Goal: Information Seeking & Learning: Learn about a topic

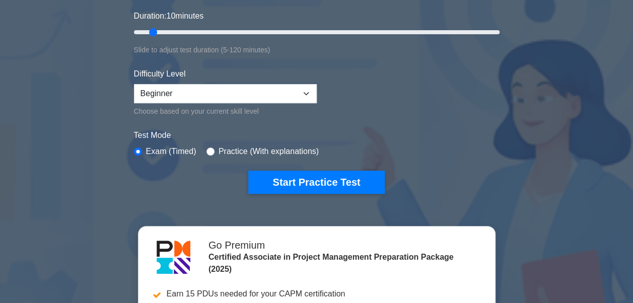
scroll to position [201, 0]
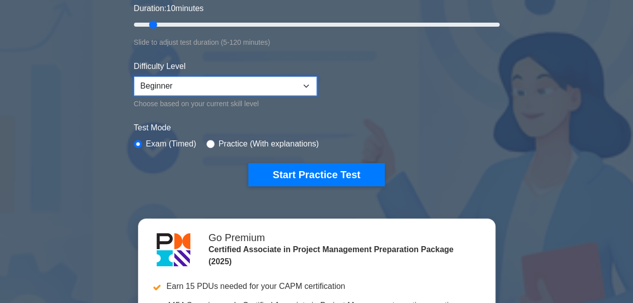
click at [249, 90] on select "Beginner Intermediate Expert" at bounding box center [225, 85] width 183 height 19
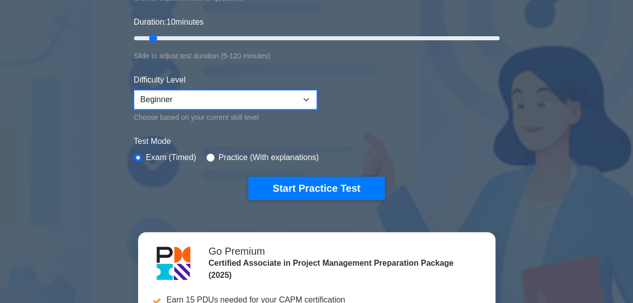
scroll to position [151, 0]
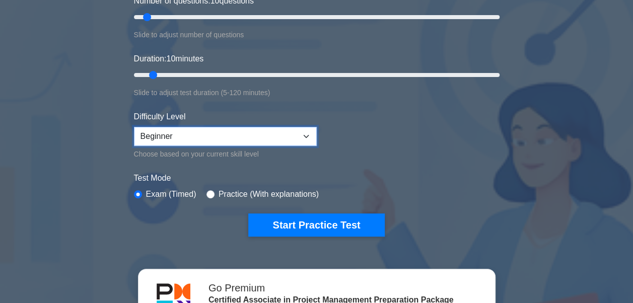
click at [262, 138] on select "Beginner Intermediate Expert" at bounding box center [225, 136] width 183 height 19
select select "expert"
click at [134, 127] on select "Beginner Intermediate Expert" at bounding box center [225, 136] width 183 height 19
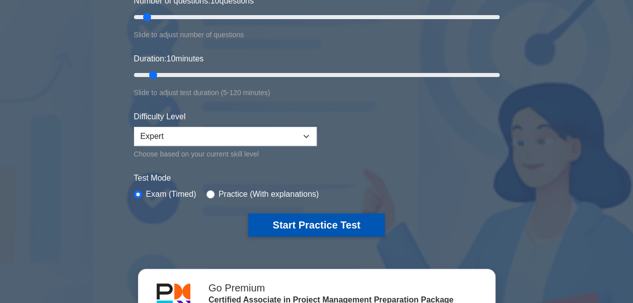
click at [292, 219] on button "Start Practice Test" at bounding box center [316, 224] width 136 height 23
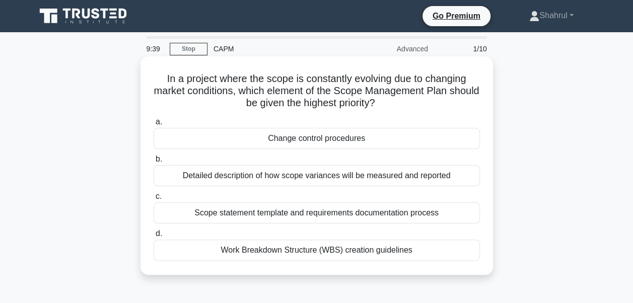
click at [297, 244] on div "Work Breakdown Structure (WBS) creation guidelines" at bounding box center [316, 250] width 326 height 21
click at [153, 237] on input "d. Work Breakdown Structure (WBS) creation guidelines" at bounding box center [153, 233] width 0 height 7
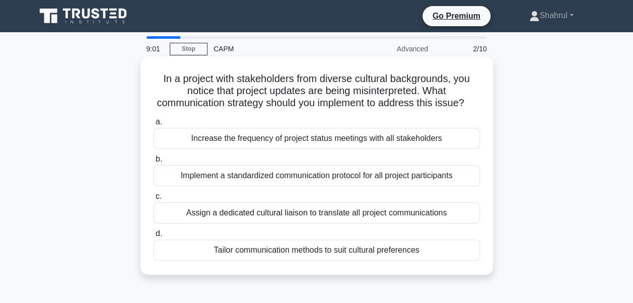
click at [274, 149] on div "Increase the frequency of project status meetings with all stakeholders" at bounding box center [316, 138] width 326 height 21
click at [153, 125] on input "a. Increase the frequency of project status meetings with all stakeholders" at bounding box center [153, 122] width 0 height 7
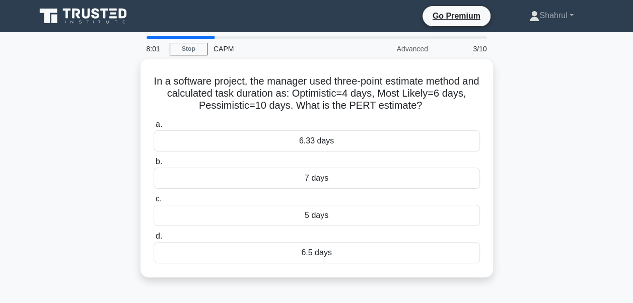
drag, startPoint x: 425, startPoint y: 104, endPoint x: 138, endPoint y: 73, distance: 288.0
click at [138, 73] on div "In a software project, the manager used three-point estimate method and calcula…" at bounding box center [317, 174] width 574 height 230
copy h5 "In a software project, the manager used three-point estimate method and calcula…"
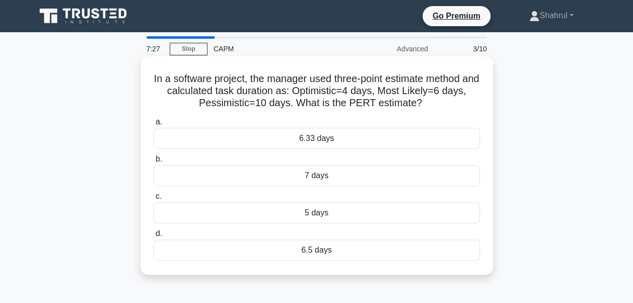
click at [186, 145] on div "6.33 days" at bounding box center [316, 138] width 326 height 21
click at [153, 125] on input "a. 6.33 days" at bounding box center [153, 122] width 0 height 7
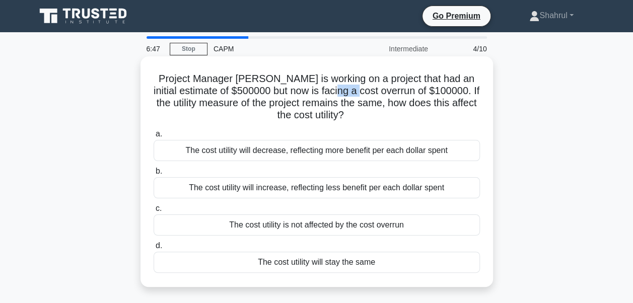
drag, startPoint x: 360, startPoint y: 94, endPoint x: 385, endPoint y: 93, distance: 25.2
click at [385, 93] on h5 "Project Manager Ann is working on a project that had an initial estimate of $50…" at bounding box center [316, 96] width 328 height 49
click at [318, 186] on div "The cost utility will increase, reflecting less benefit per each dollar spent" at bounding box center [316, 187] width 326 height 21
click at [153, 175] on input "b. The cost utility will increase, reflecting less benefit per each dollar spent" at bounding box center [153, 171] width 0 height 7
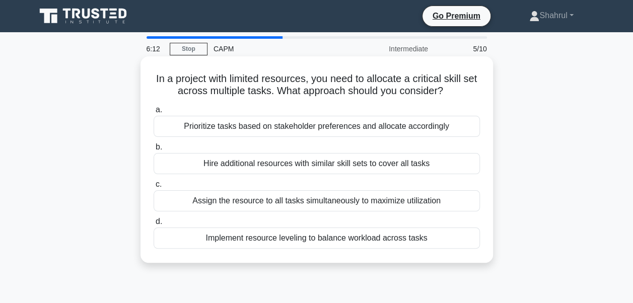
click at [394, 129] on div "Prioritize tasks based on stakeholder preferences and allocate accordingly" at bounding box center [316, 126] width 326 height 21
click at [153, 113] on input "a. Prioritize tasks based on stakeholder preferences and allocate accordingly" at bounding box center [153, 110] width 0 height 7
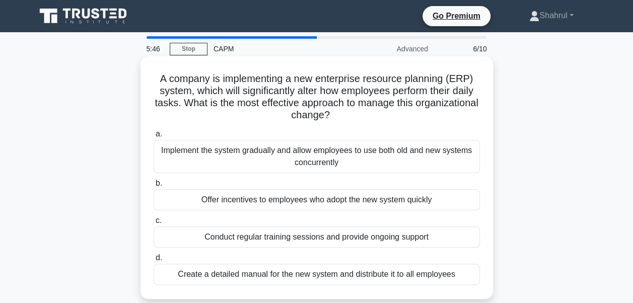
click at [303, 277] on div "Create a detailed manual for the new system and distribute it to all employees" at bounding box center [316, 274] width 326 height 21
click at [153, 261] on input "d. Create a detailed manual for the new system and distribute it to all employe…" at bounding box center [153, 258] width 0 height 7
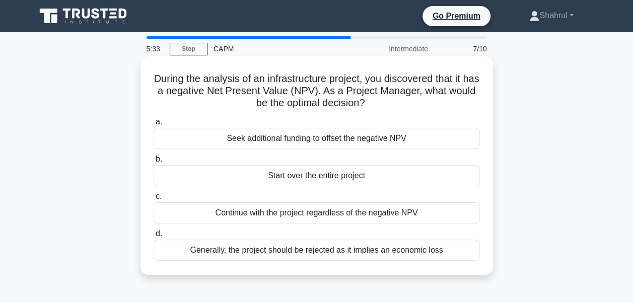
drag, startPoint x: 384, startPoint y: 101, endPoint x: 159, endPoint y: 81, distance: 226.3
click at [159, 81] on h5 "During the analysis of an infrastructure project, you discovered that it has a …" at bounding box center [316, 90] width 328 height 37
copy h5 "During the analysis of an infrastructure project, you discovered that it has a …"
click at [419, 253] on div "Generally, the project should be rejected as it implies an economic loss" at bounding box center [316, 250] width 326 height 21
click at [153, 237] on input "d. Generally, the project should be rejected as it implies an economic loss" at bounding box center [153, 233] width 0 height 7
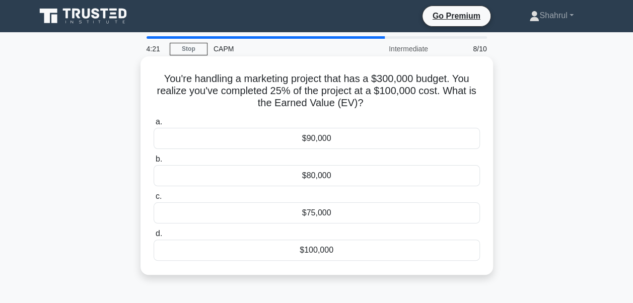
drag, startPoint x: 363, startPoint y: 104, endPoint x: 161, endPoint y: 83, distance: 203.4
click at [161, 83] on h5 "You're handling a marketing project that has a $300,000 budget. You realize you…" at bounding box center [316, 90] width 328 height 37
copy h5 "You're handling a marketing project that has a $300,000 budget. You realize you…"
click at [276, 217] on div "$75,000" at bounding box center [316, 212] width 326 height 21
click at [153, 200] on input "c. $75,000" at bounding box center [153, 196] width 0 height 7
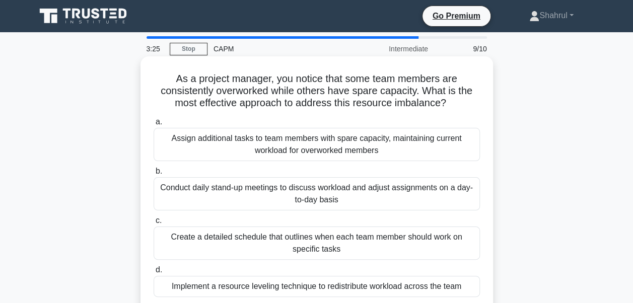
scroll to position [50, 0]
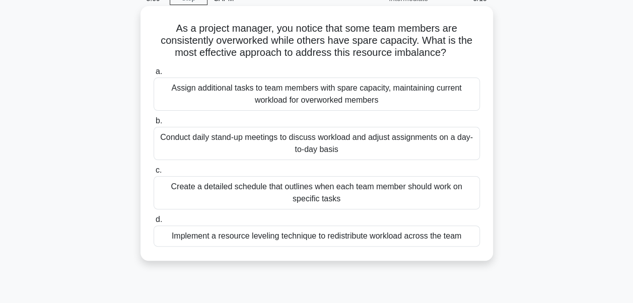
click at [350, 228] on div "Implement a resource leveling technique to redistribute workload across the team" at bounding box center [316, 235] width 326 height 21
click at [153, 223] on input "d. Implement a resource leveling technique to redistribute workload across the …" at bounding box center [153, 219] width 0 height 7
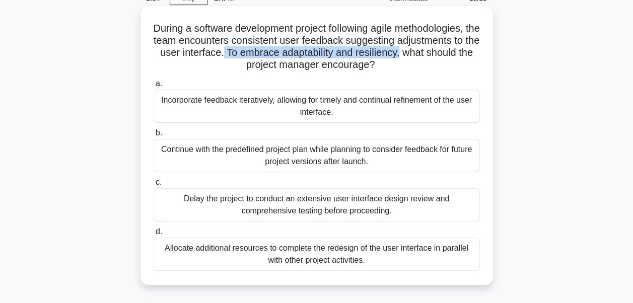
drag, startPoint x: 262, startPoint y: 52, endPoint x: 439, endPoint y: 56, distance: 177.7
click at [439, 56] on h5 "During a software development project following agile methodologies, the team e…" at bounding box center [316, 46] width 328 height 49
copy h5 "To embrace adaptability and resiliency,"
click at [296, 108] on div "Incorporate feedback iteratively, allowing for timely and continual refinement …" at bounding box center [316, 106] width 326 height 33
click at [153, 87] on input "a. Incorporate feedback iteratively, allowing for timely and continual refineme…" at bounding box center [153, 84] width 0 height 7
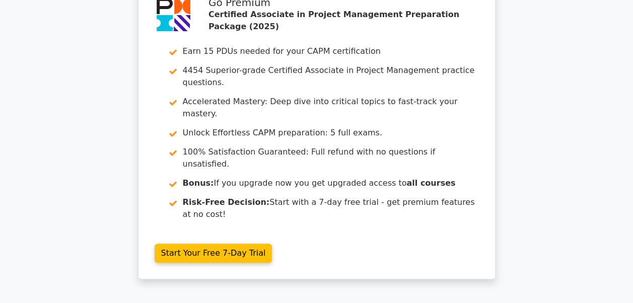
scroll to position [2035, 0]
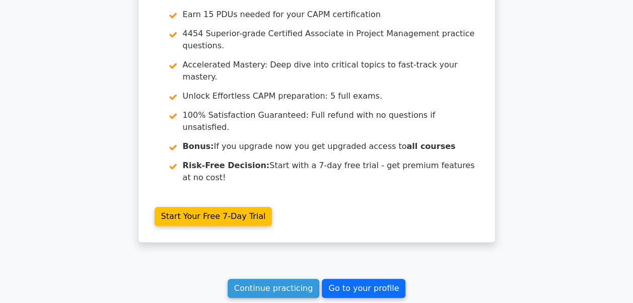
click at [350, 279] on link "Go to your profile" at bounding box center [364, 288] width 84 height 19
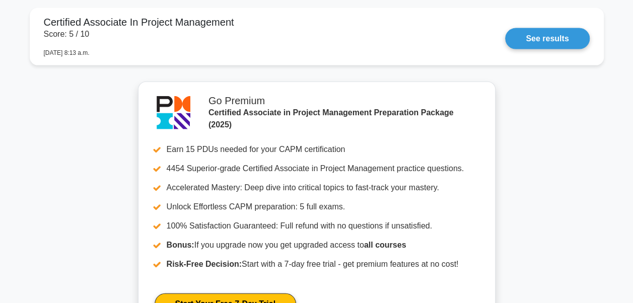
scroll to position [1382, 0]
